Goal: Find specific page/section: Find specific page/section

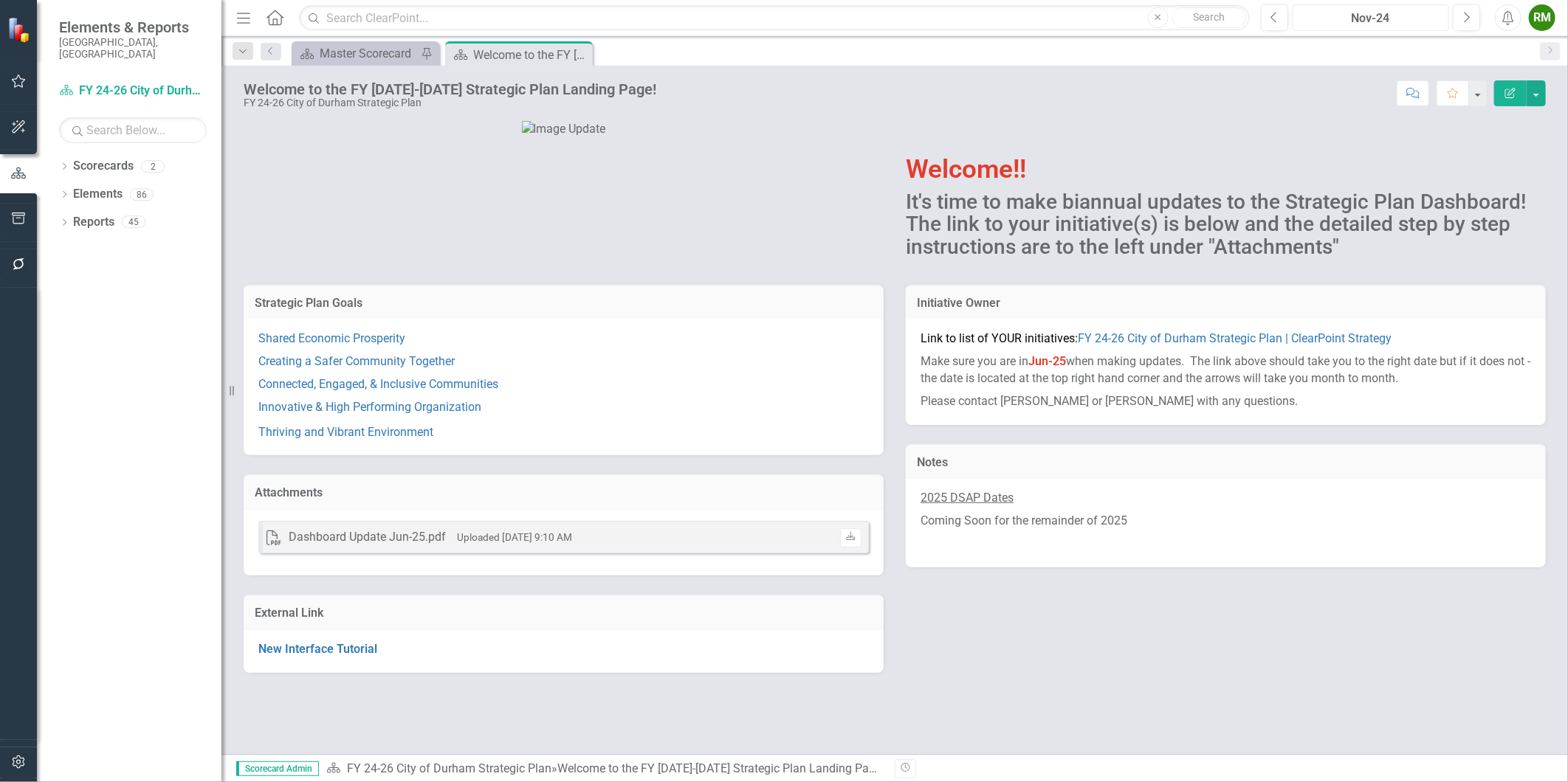
click at [1374, 23] on div "Nov-24" at bounding box center [1371, 18] width 146 height 18
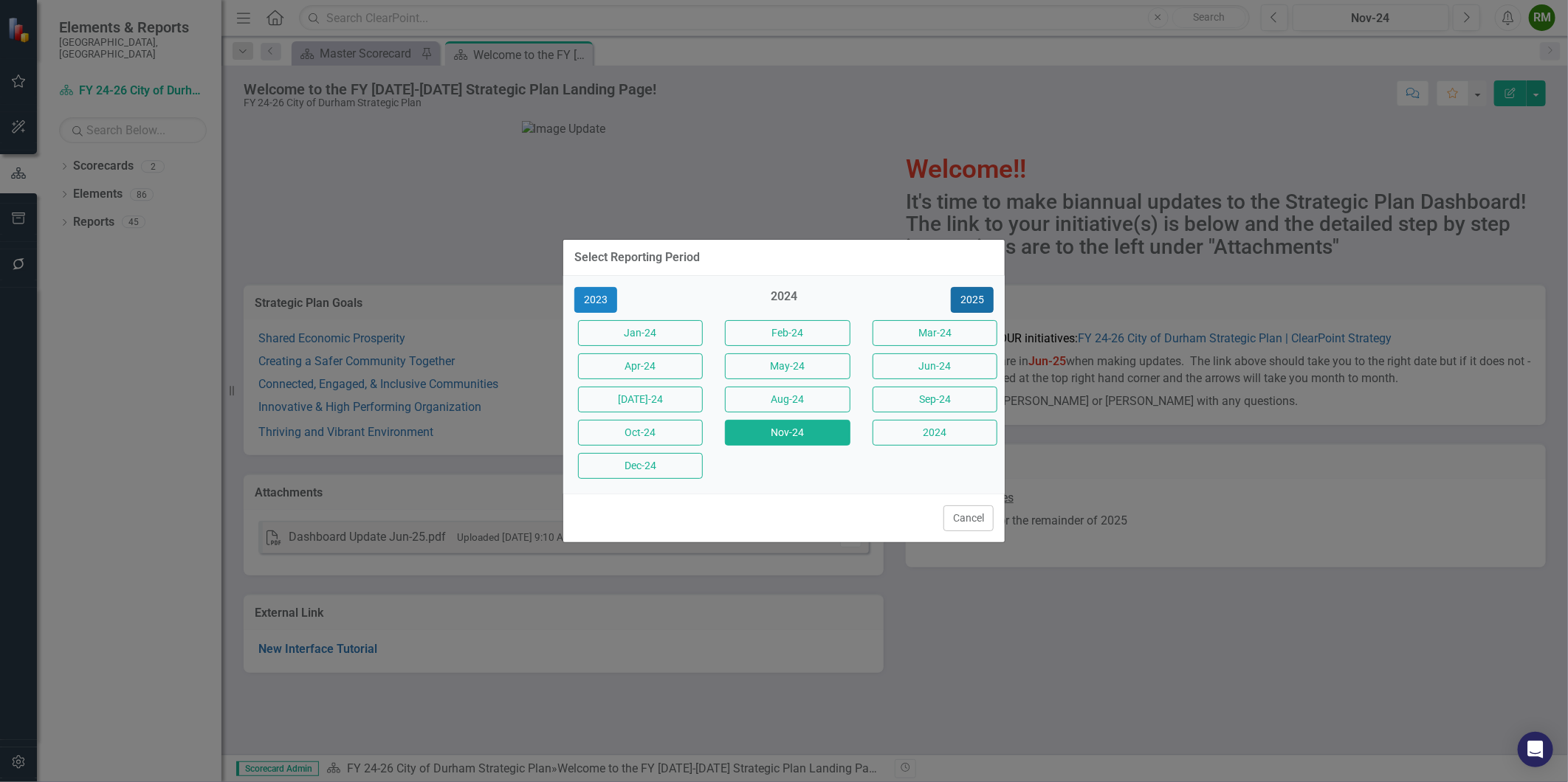
click at [971, 293] on button "2025" at bounding box center [972, 299] width 43 height 26
click at [802, 404] on button "Aug-25" at bounding box center [787, 399] width 125 height 26
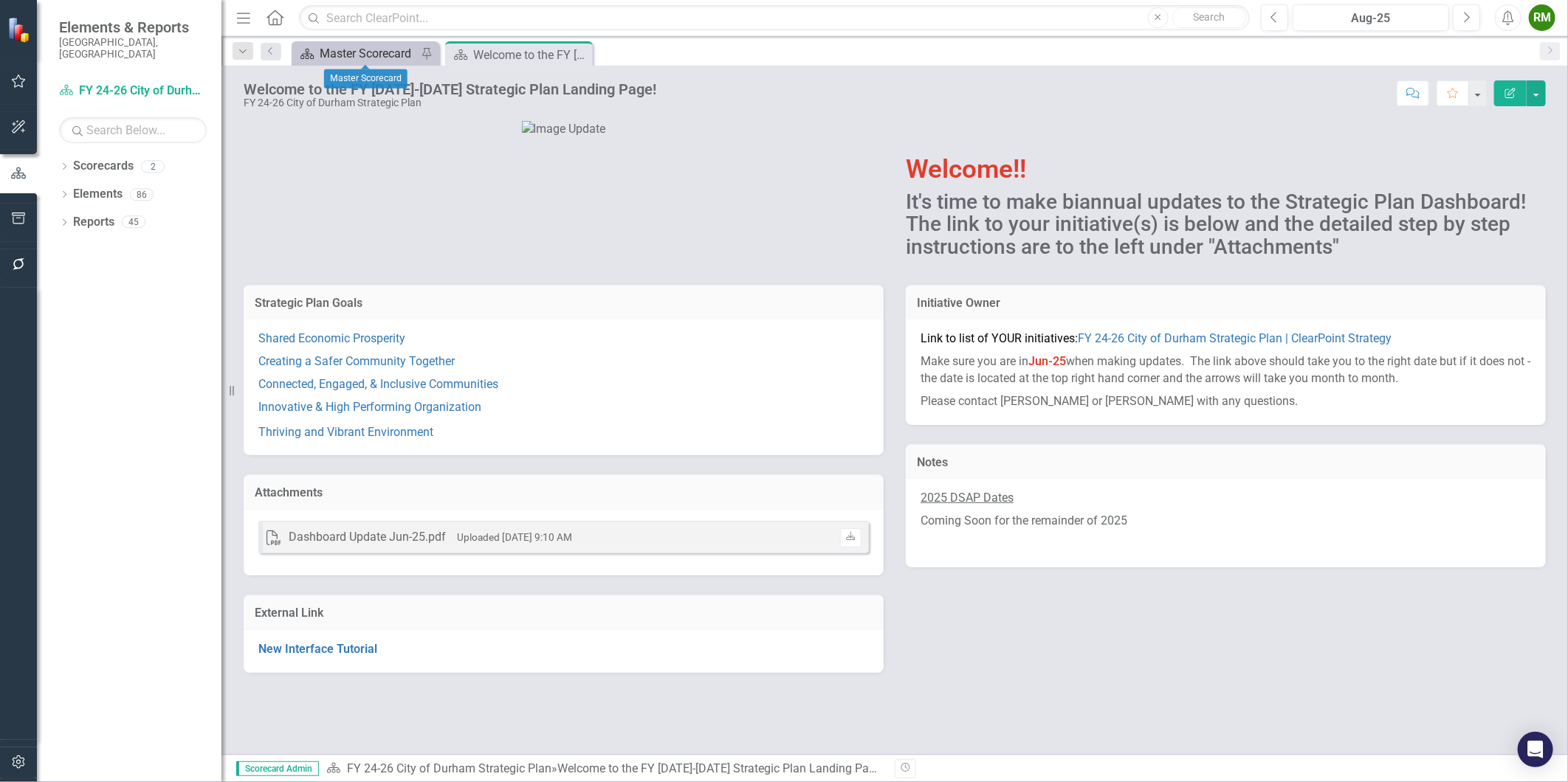
click at [380, 50] on div "Master Scorecard" at bounding box center [368, 53] width 98 height 18
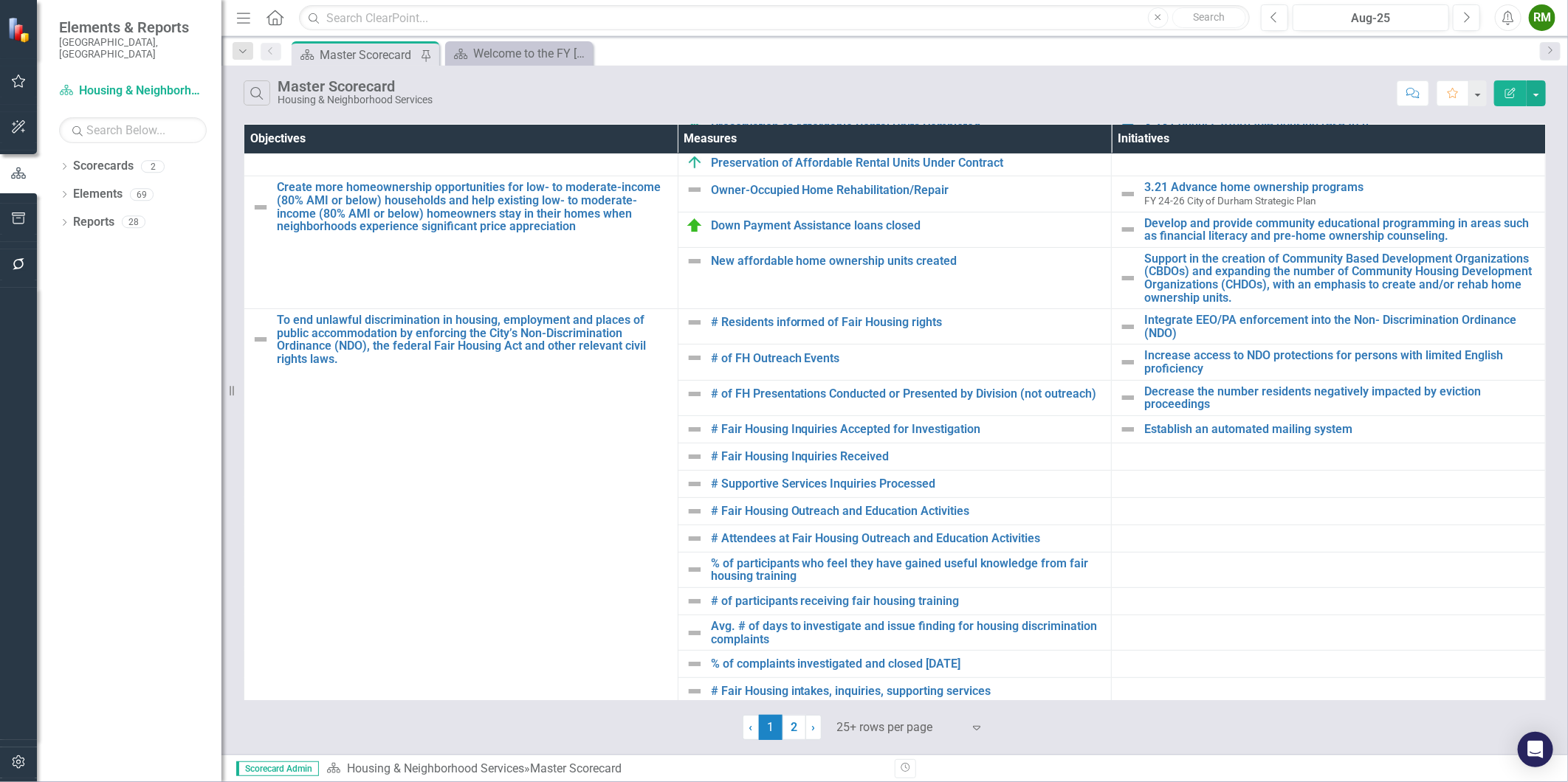
scroll to position [370, 0]
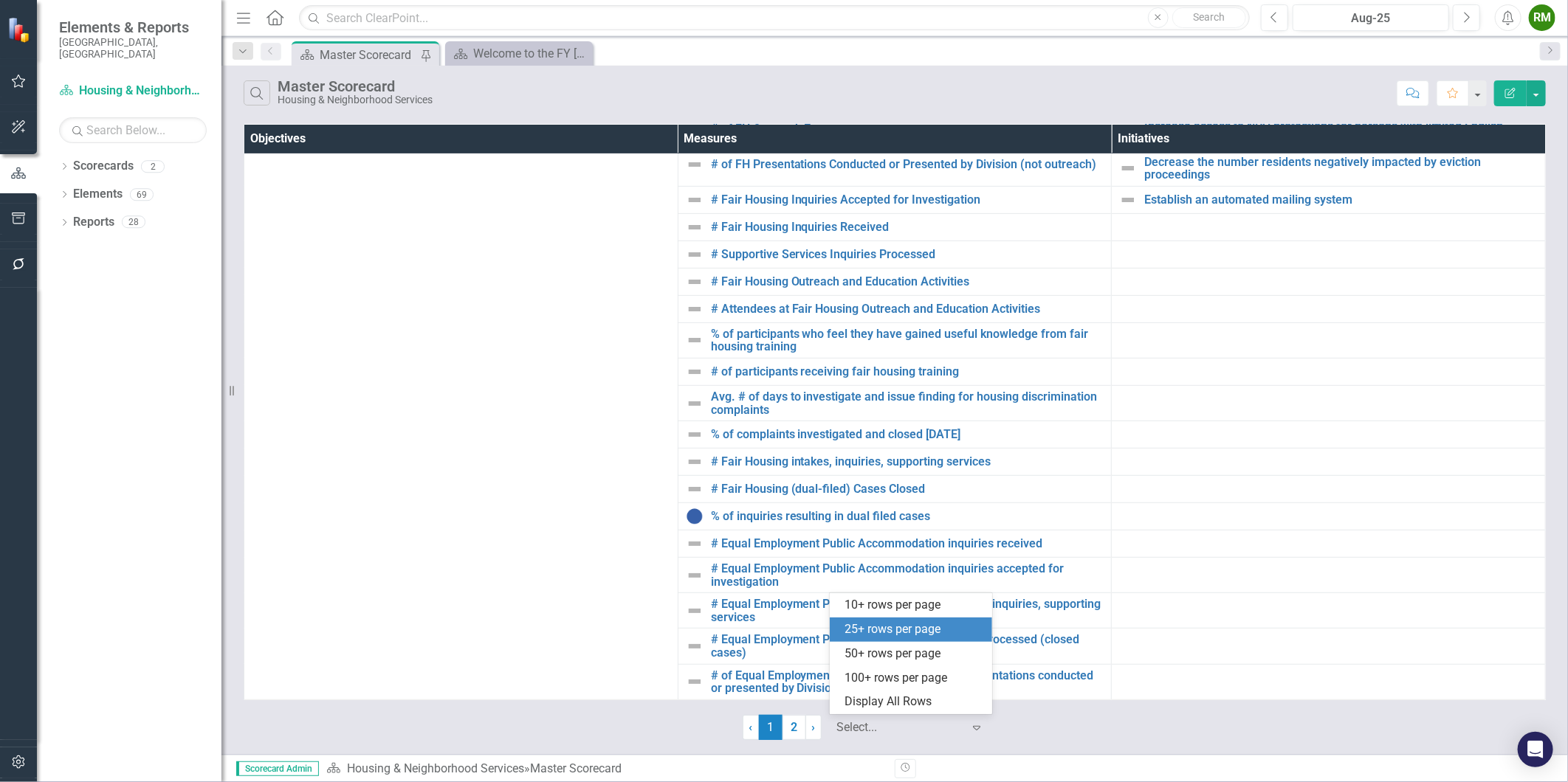
click at [890, 721] on div at bounding box center [900, 727] width 126 height 20
click at [889, 701] on div "Display All Rows" at bounding box center [914, 702] width 139 height 17
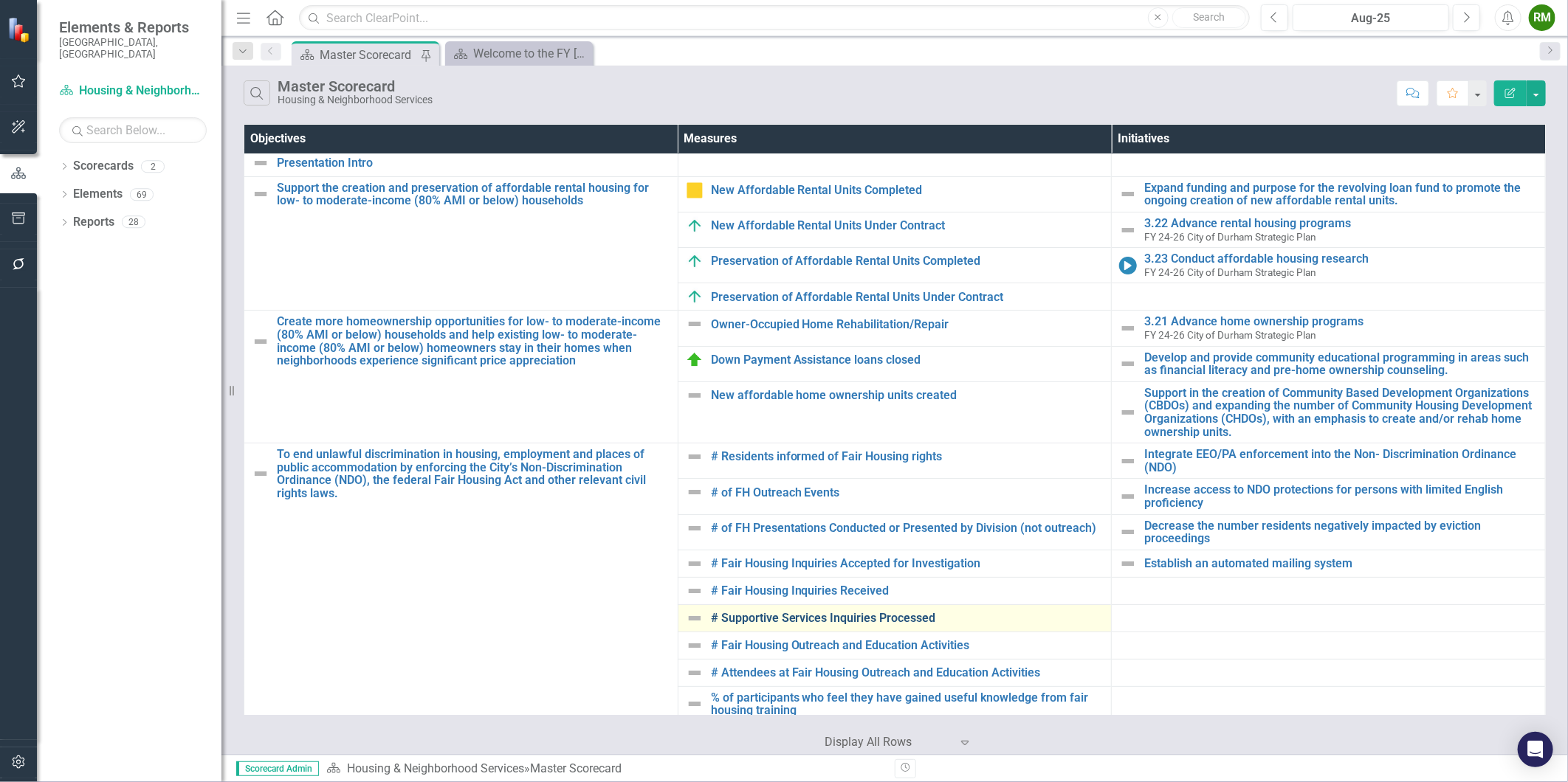
scroll to position [0, 0]
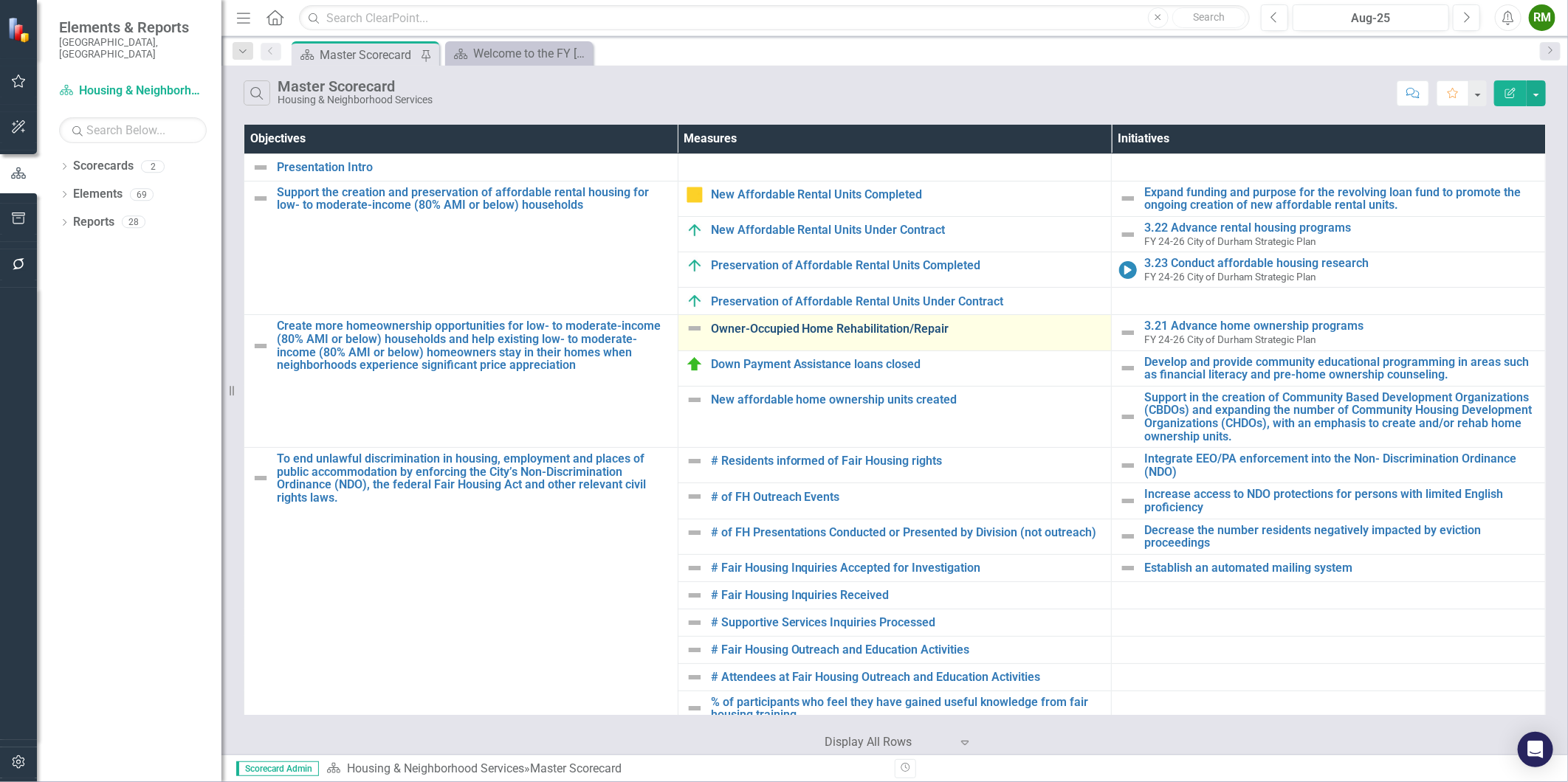
click at [807, 333] on link "Owner-Occupied Home Rehabilitation/Repair" at bounding box center [907, 329] width 393 height 13
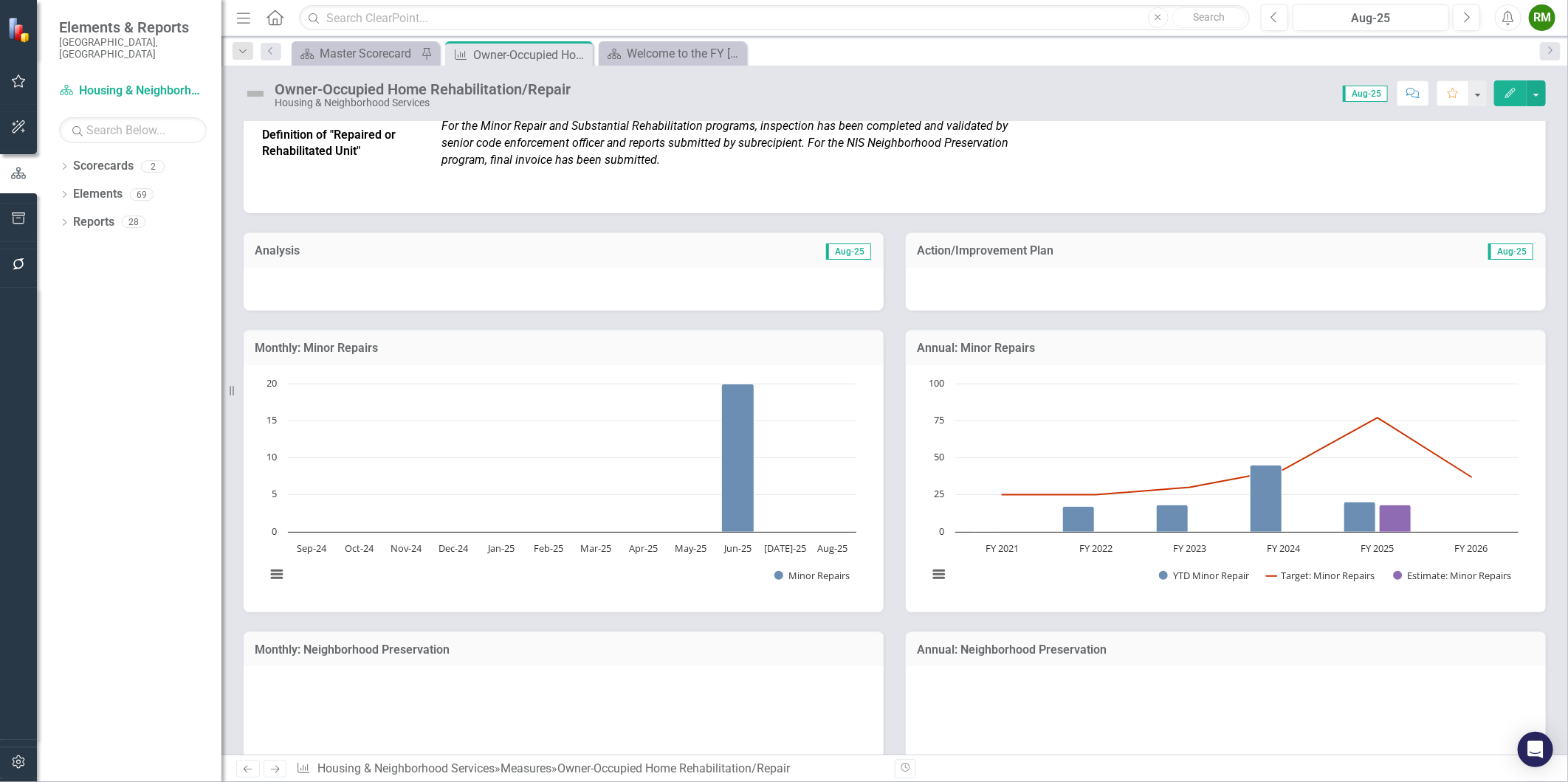
scroll to position [820, 0]
